Goal: Transaction & Acquisition: Purchase product/service

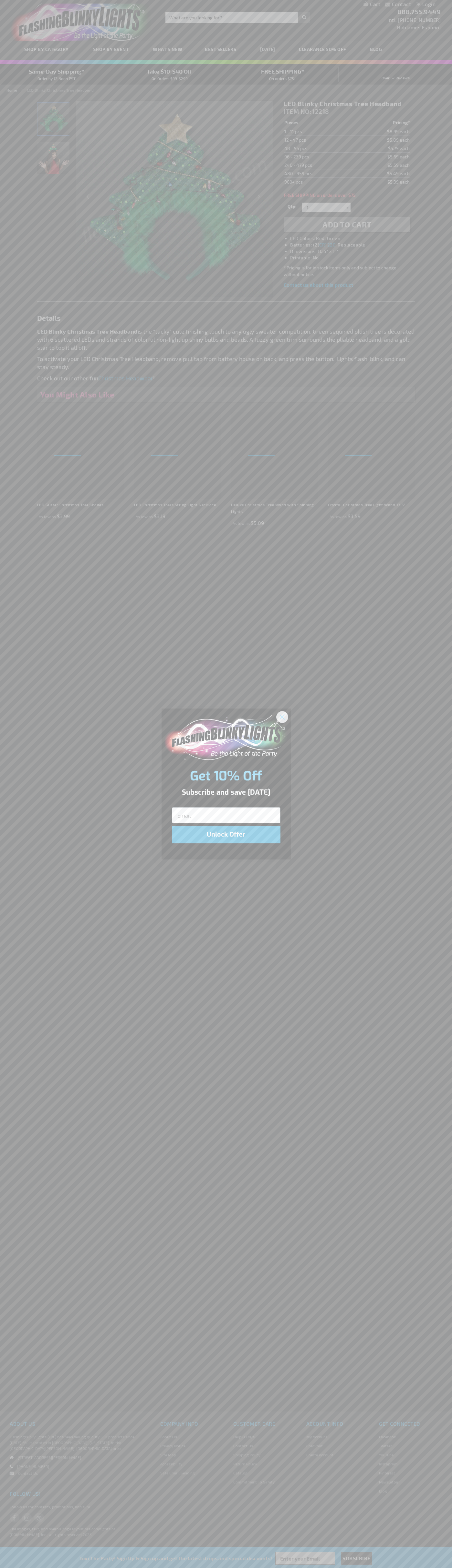
click at [282, 716] on icon "Close dialog" at bounding box center [281, 716] width 4 height 4
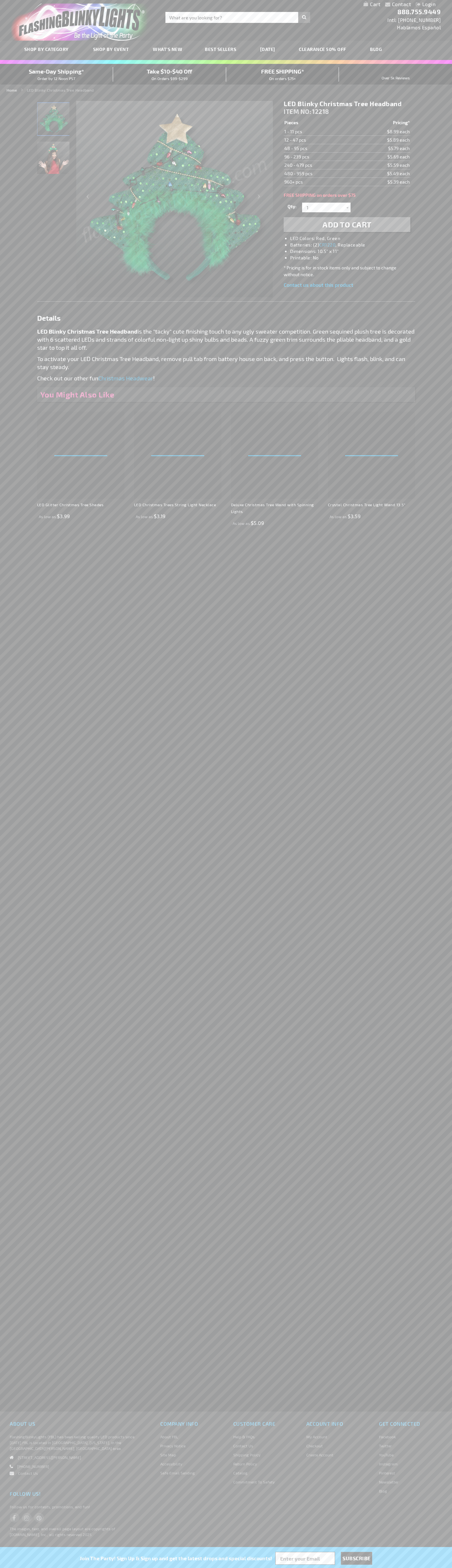
click at [353, 239] on li "LED Colors: Red, Green" at bounding box center [353, 238] width 126 height 7
click at [347, 225] on span "Add to Cart" at bounding box center [347, 224] width 49 height 9
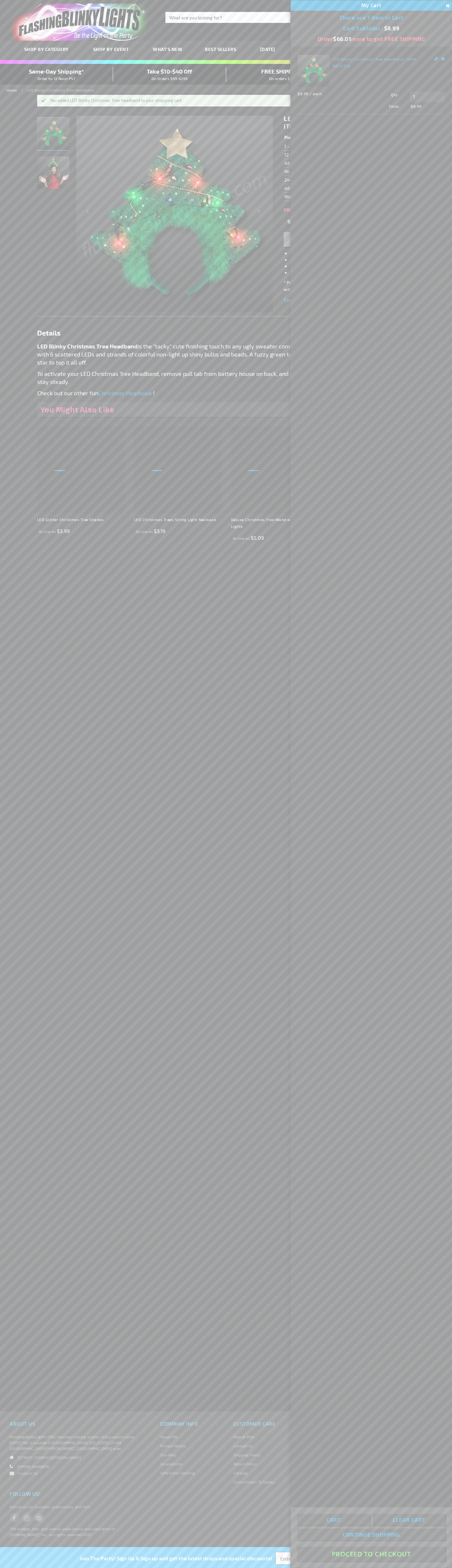
click at [371, 1554] on button "Proceed To Checkout" at bounding box center [371, 1554] width 148 height 15
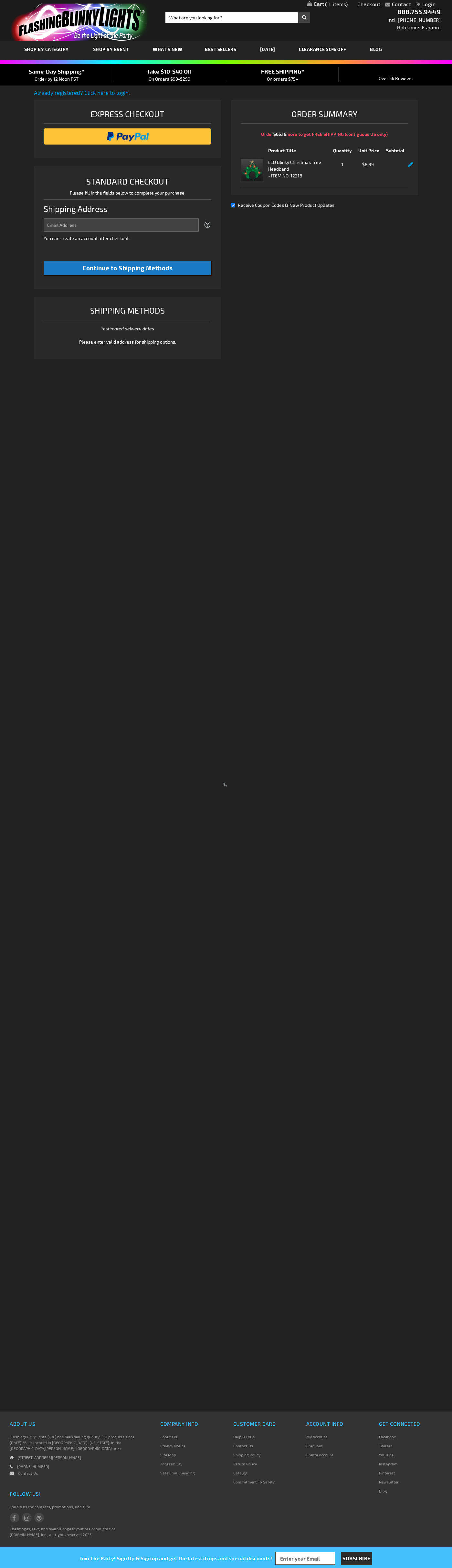
select select "US"
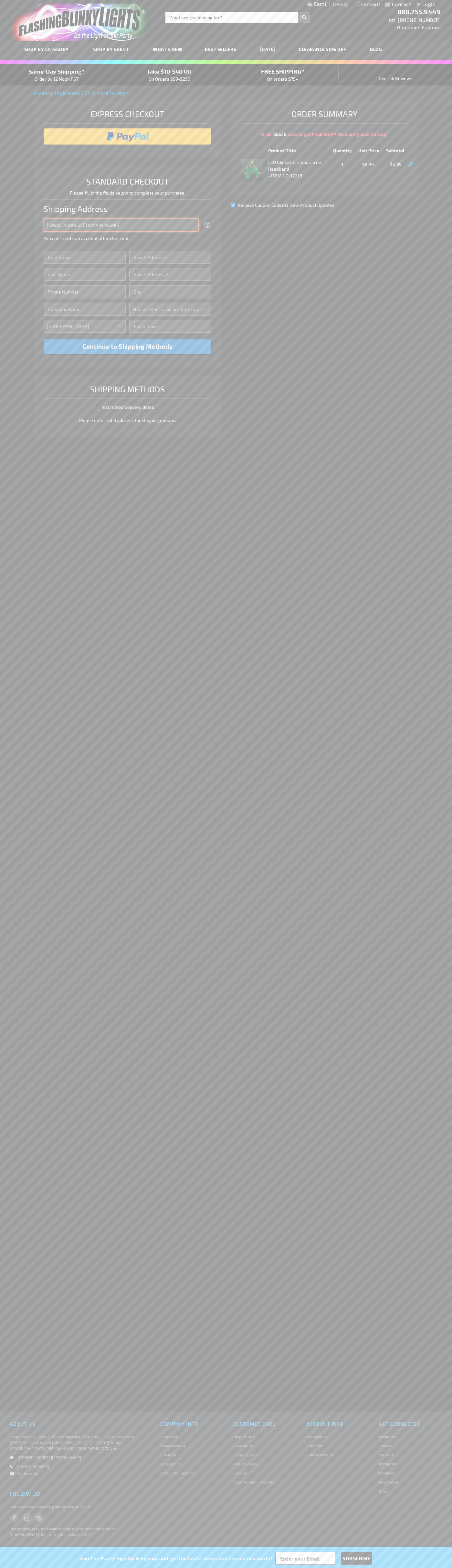
type input "johnsmith005@storebotmail.joonix.net"
type input "John"
type input "2590 Pearl Street"
type input "First floor"
type input "boulder"
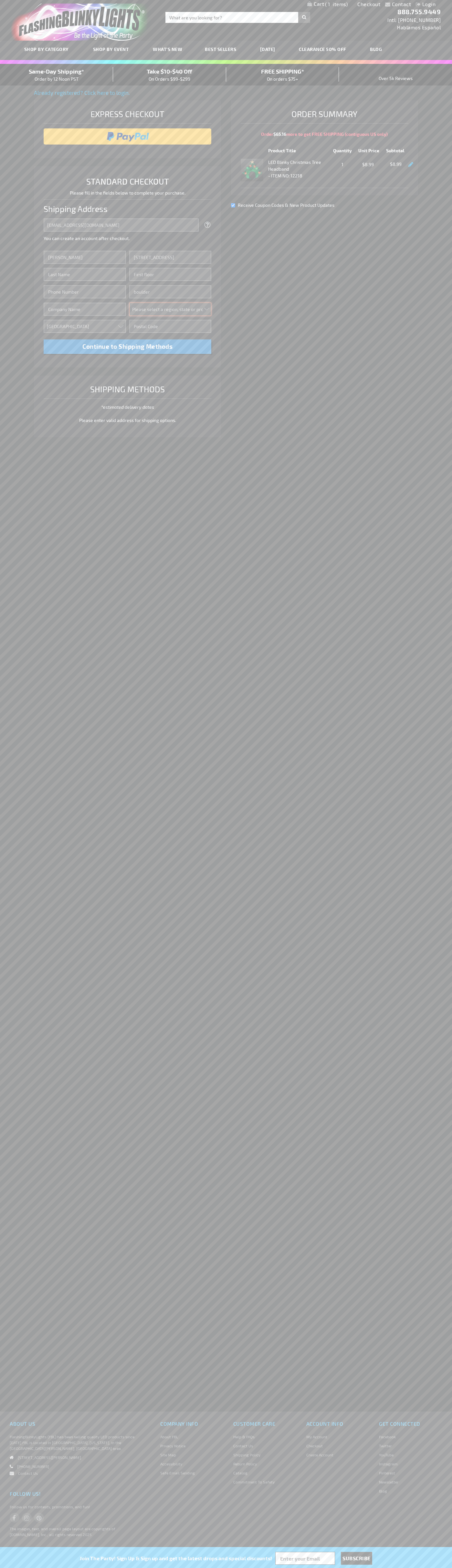
select select "13"
type input "80302"
type input "Smith"
type input "6502530000"
type input "John Smith"
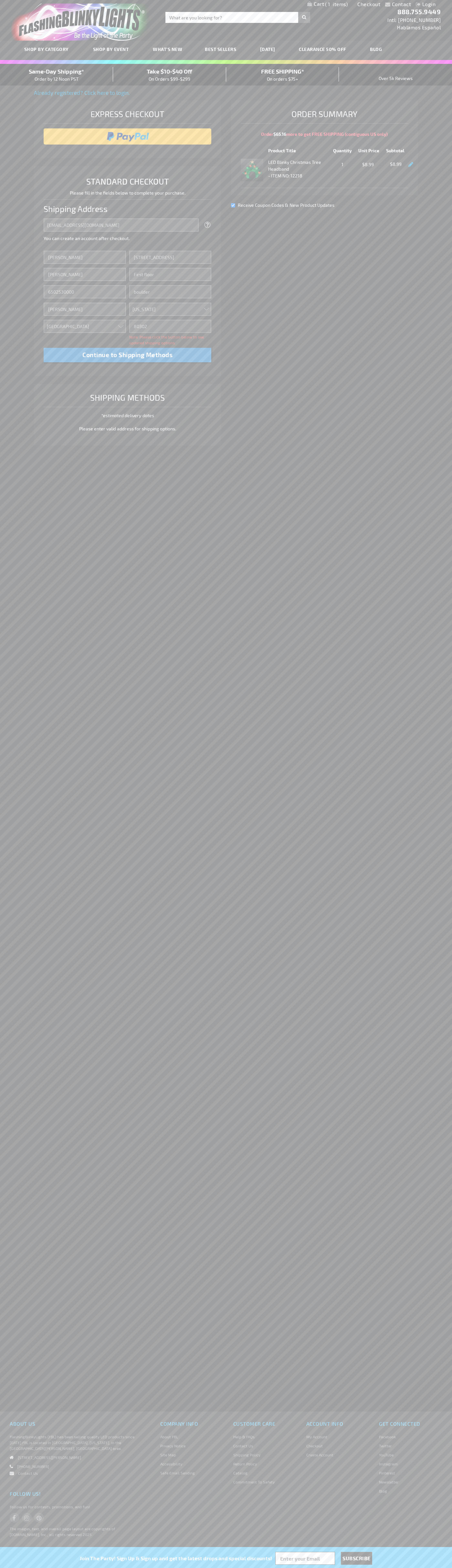
click at [57, 75] on div "Same-Day Shipping* Order by 12 Noon PST" at bounding box center [57, 74] width 113 height 15
click at [127, 136] on input "image" at bounding box center [127, 136] width 161 height 13
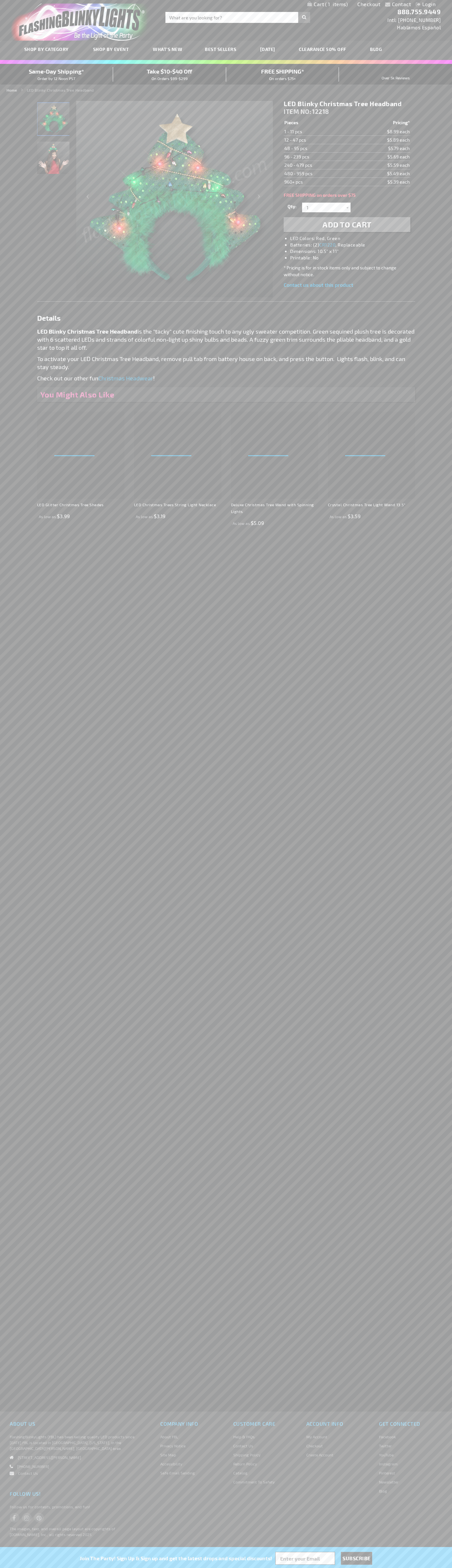
click at [327, 4] on span "1" at bounding box center [336, 4] width 23 height 6
